Goal: Complete application form: Complete application form

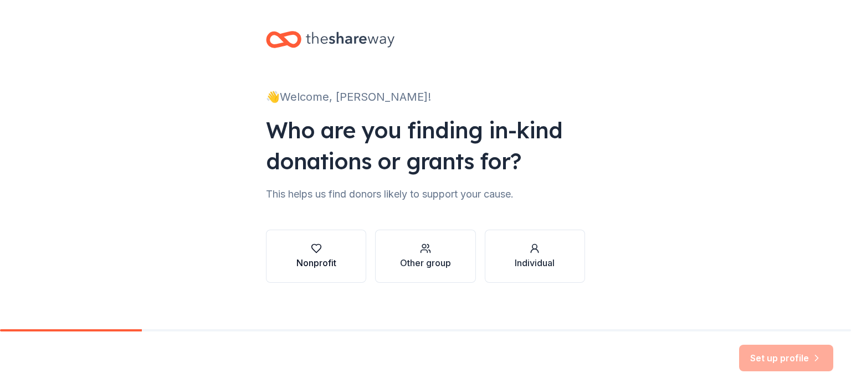
click at [311, 251] on icon "button" at bounding box center [316, 248] width 11 height 11
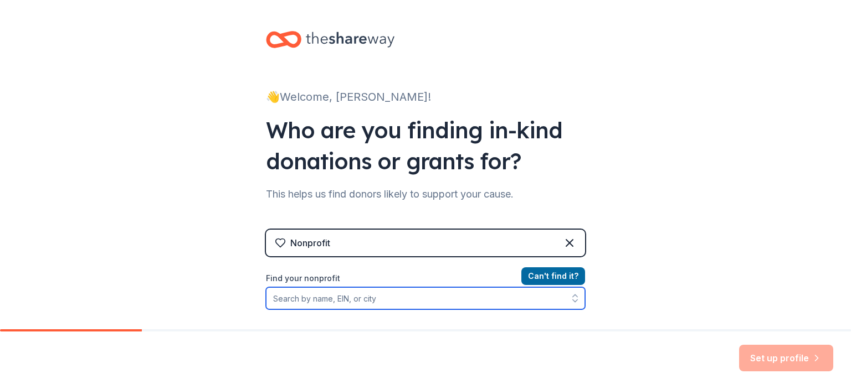
click at [569, 296] on icon "button" at bounding box center [574, 298] width 11 height 11
click at [374, 301] on input "Find your nonprofit" at bounding box center [425, 298] width 319 height 22
type input "los angeles"
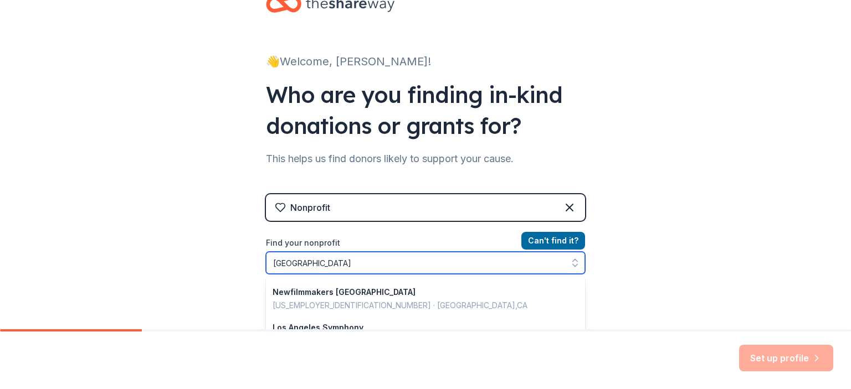
scroll to position [178, 0]
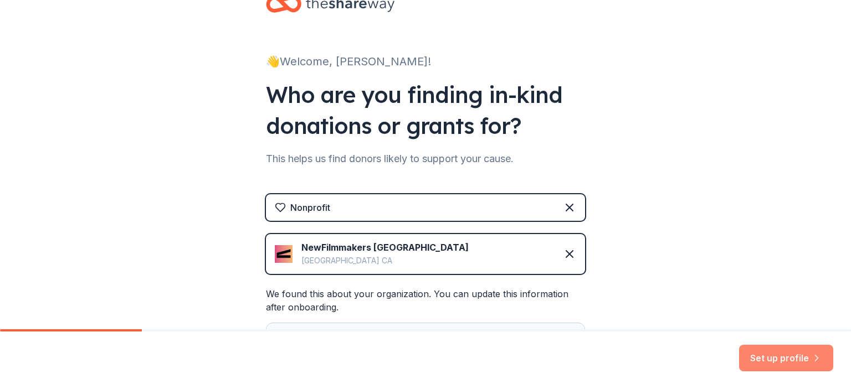
click at [796, 359] on button "Set up profile" at bounding box center [786, 358] width 94 height 27
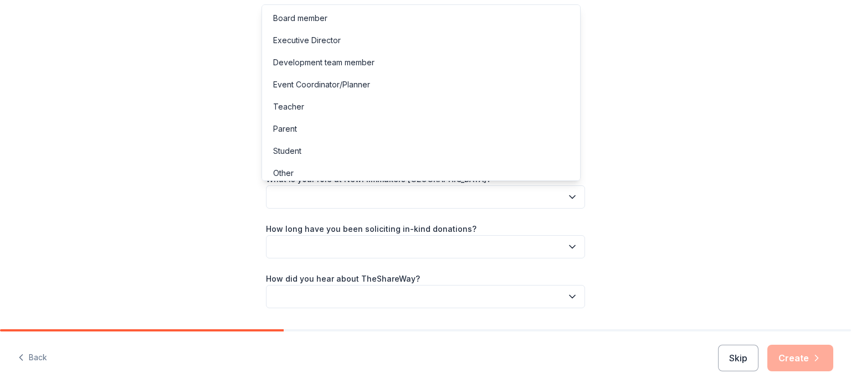
click at [566, 196] on icon "button" at bounding box center [571, 197] width 11 height 11
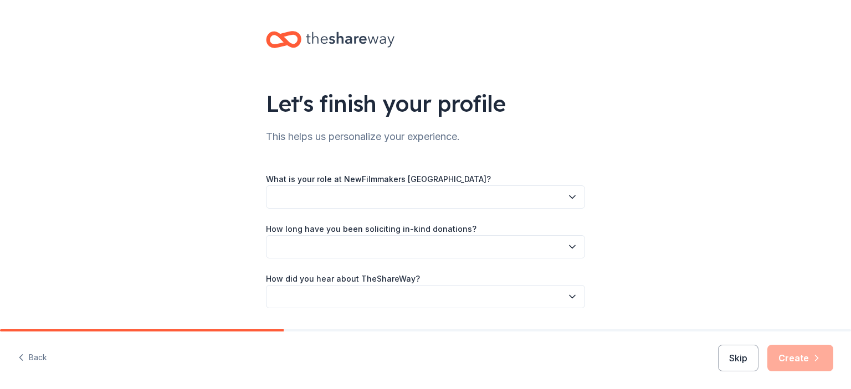
click at [566, 196] on icon "button" at bounding box center [571, 197] width 11 height 11
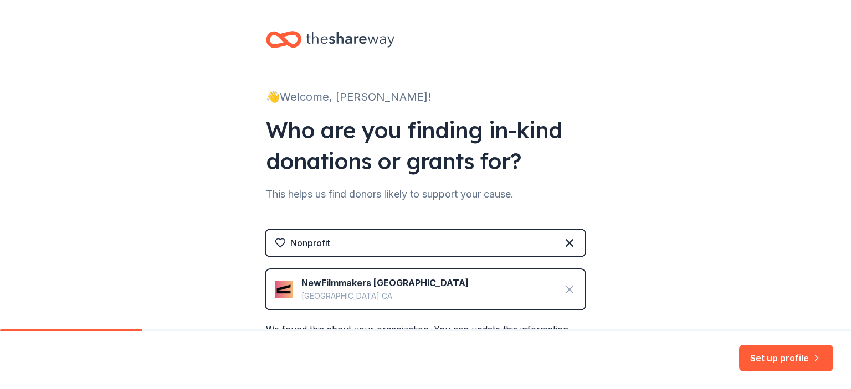
click at [565, 286] on icon at bounding box center [569, 289] width 13 height 13
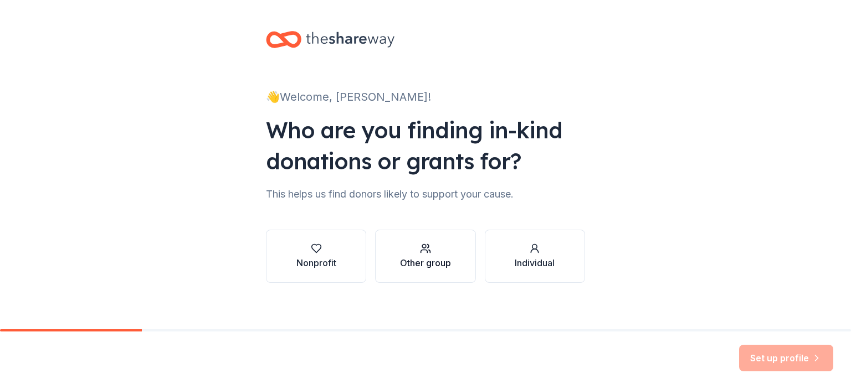
click at [433, 260] on div "Other group" at bounding box center [425, 262] width 51 height 13
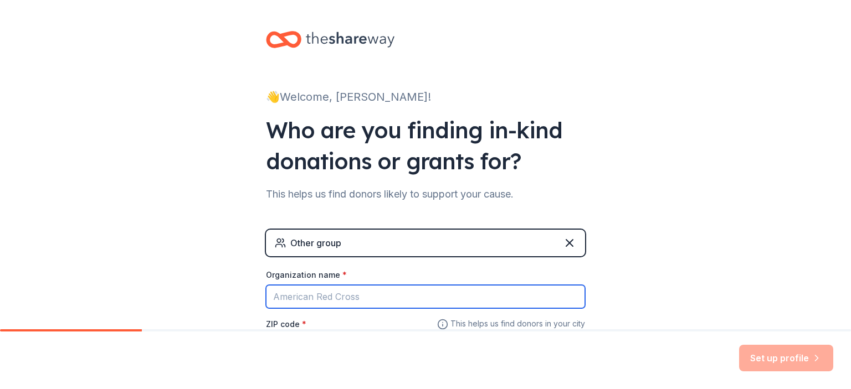
click at [543, 290] on input "Organization name *" at bounding box center [425, 296] width 319 height 23
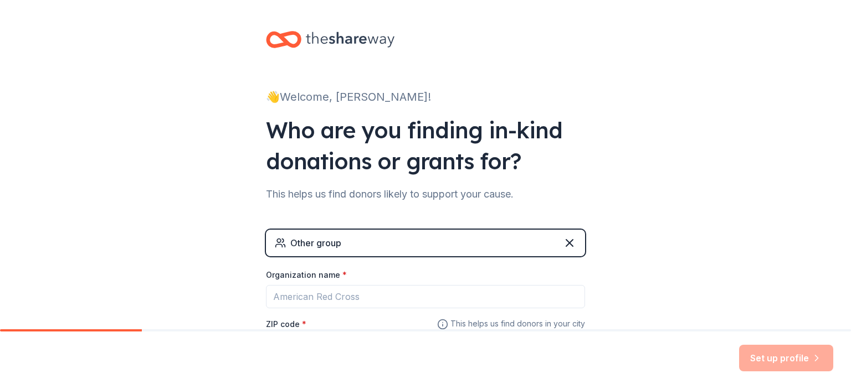
click at [382, 243] on div "Other group" at bounding box center [425, 243] width 319 height 27
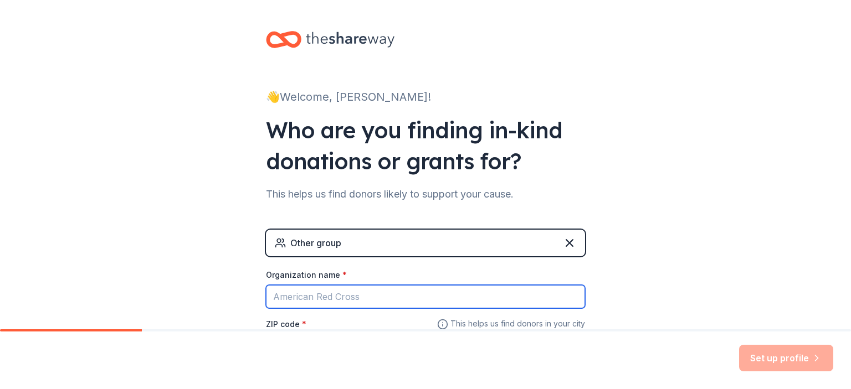
click at [298, 298] on input "Organization name *" at bounding box center [425, 296] width 319 height 23
type input "pacsu"
click at [314, 296] on input "pacsu" at bounding box center [425, 296] width 319 height 23
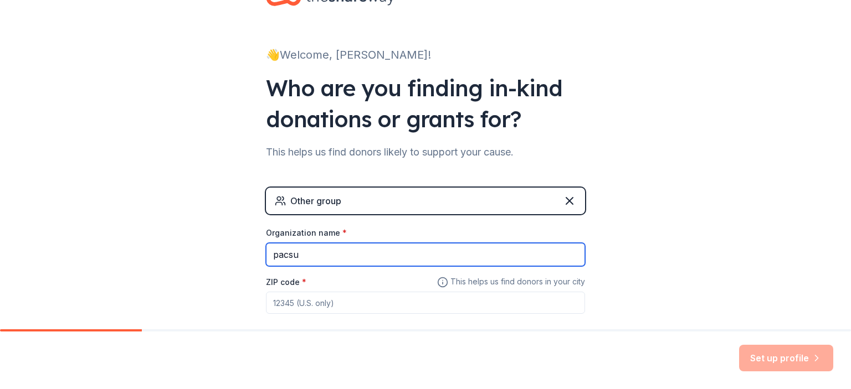
scroll to position [102, 0]
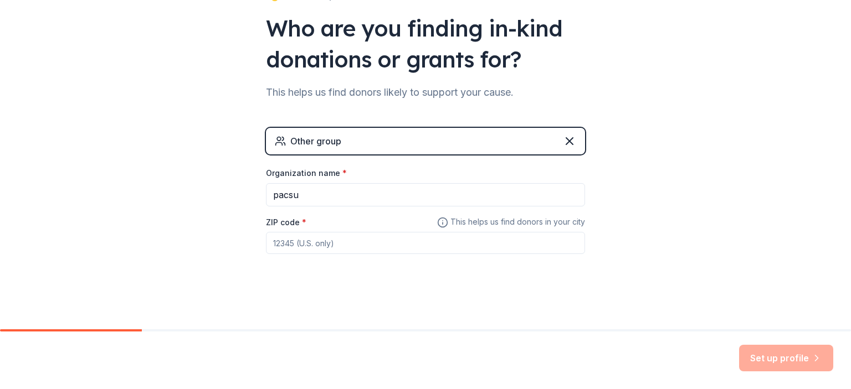
click at [321, 241] on input "ZIP code *" at bounding box center [425, 243] width 319 height 22
type input "90002"
click at [788, 353] on button "Set up profile" at bounding box center [786, 358] width 94 height 27
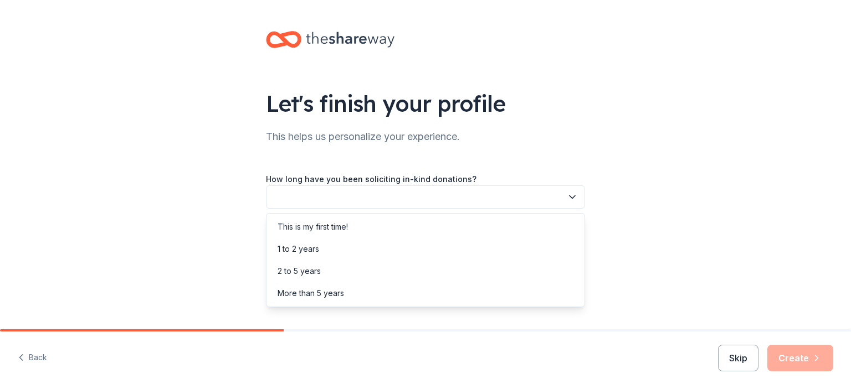
click at [571, 194] on icon "button" at bounding box center [571, 197] width 11 height 11
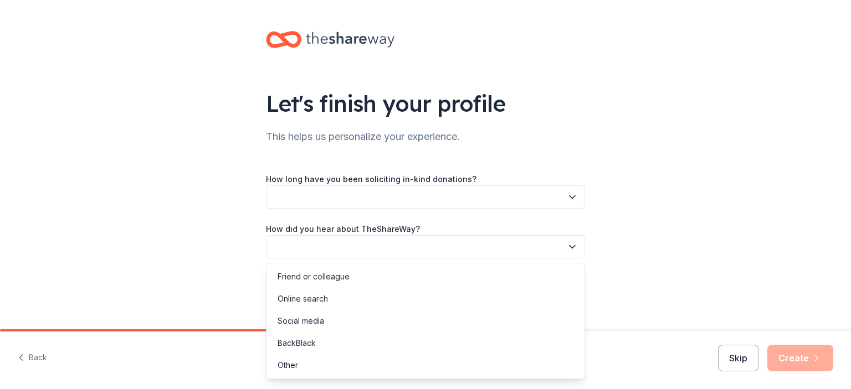
click at [568, 248] on icon "button" at bounding box center [571, 246] width 11 height 11
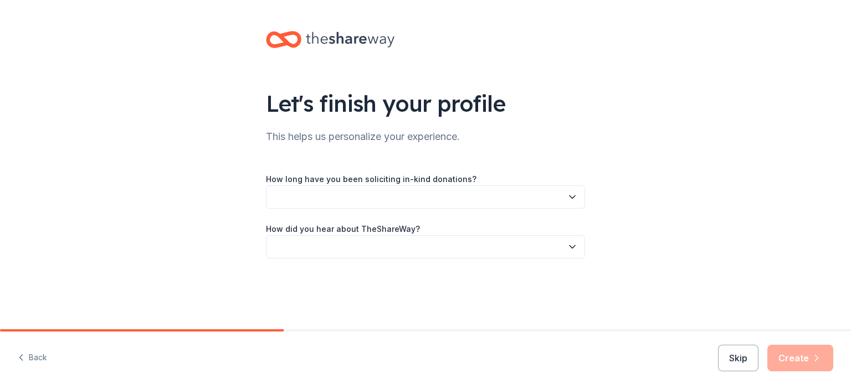
click at [568, 248] on icon "button" at bounding box center [571, 246] width 11 height 11
click at [740, 360] on button "Skip" at bounding box center [738, 358] width 40 height 27
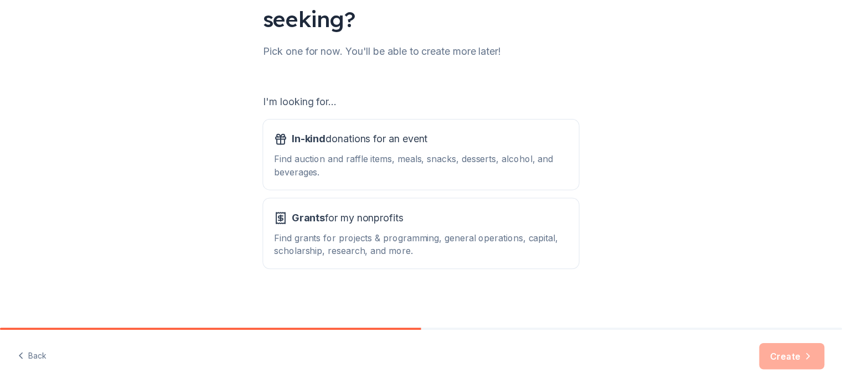
scroll to position [116, 0]
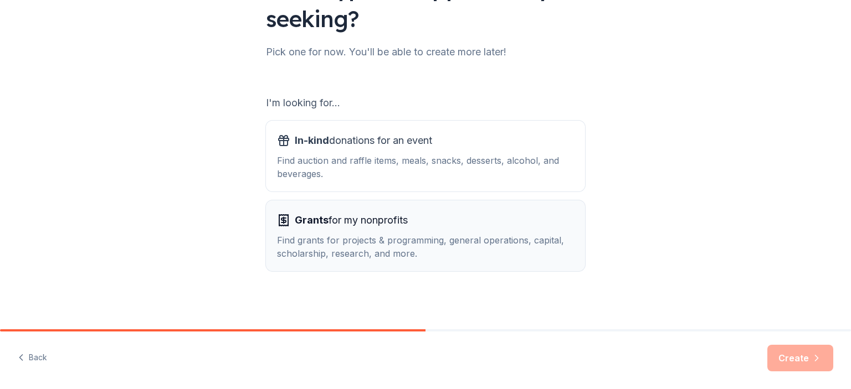
click at [308, 221] on span "Grants" at bounding box center [312, 220] width 34 height 12
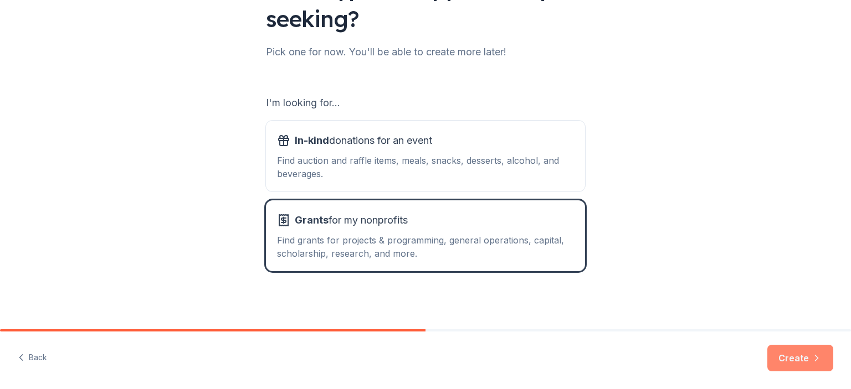
click at [803, 356] on button "Create" at bounding box center [800, 358] width 66 height 27
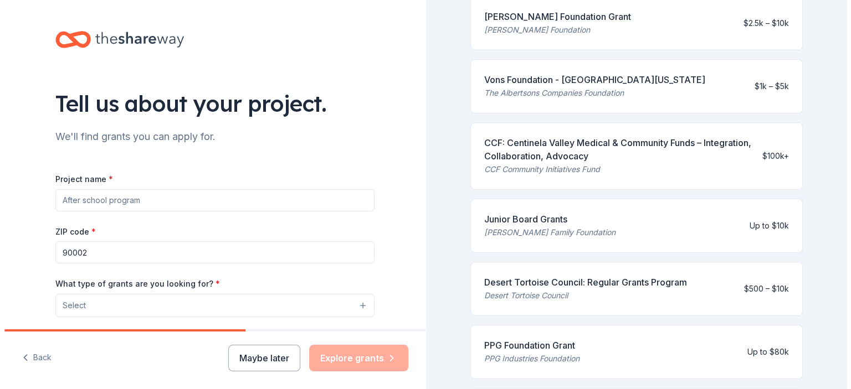
scroll to position [281, 0]
click at [527, 79] on div "Vons Foundation - Southern California" at bounding box center [590, 80] width 221 height 13
drag, startPoint x: 620, startPoint y: 100, endPoint x: 551, endPoint y: 106, distance: 69.5
click at [567, 104] on div "Vons Foundation - Southern California The Albertsons Companies Foundation $1k –…" at bounding box center [632, 87] width 333 height 54
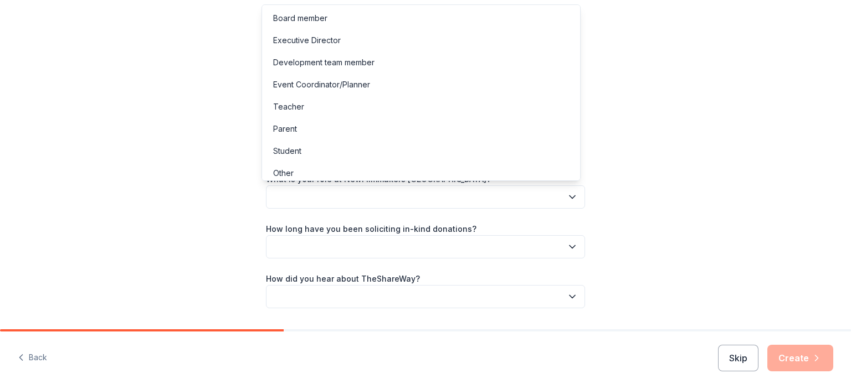
click at [570, 194] on icon "button" at bounding box center [571, 197] width 11 height 11
